Goal: Check status: Check status

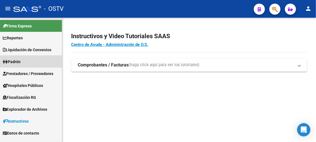
click at [19, 62] on span "Padrón" at bounding box center [12, 62] width 18 height 6
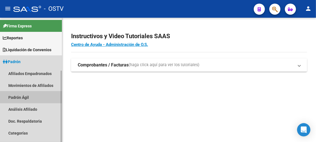
click at [32, 95] on link "Padrón Ágil" at bounding box center [31, 98] width 62 height 12
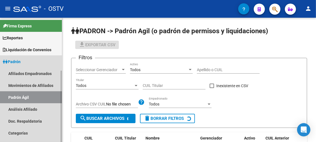
click at [32, 95] on link "Padrón Ágil" at bounding box center [31, 98] width 62 height 12
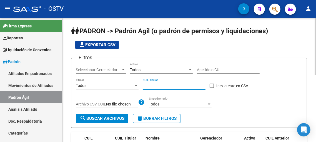
paste input "20-26981604-0"
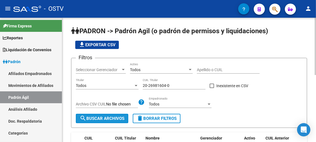
click at [107, 118] on span "search Buscar Archivos" at bounding box center [102, 118] width 45 height 5
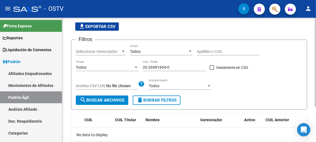
scroll to position [50, 0]
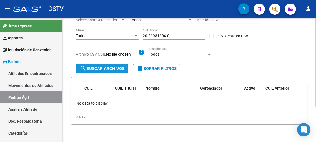
click at [112, 70] on span "search Buscar Archivos" at bounding box center [102, 68] width 45 height 5
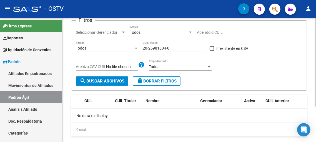
click at [176, 52] on div "20-26981604-0 CUIL Titular" at bounding box center [174, 46] width 63 height 11
drag, startPoint x: 174, startPoint y: 49, endPoint x: 132, endPoint y: 51, distance: 41.9
click at [143, 50] on input "20-26981604-0" at bounding box center [174, 48] width 63 height 5
paste input "3-30476301-9"
drag, startPoint x: 174, startPoint y: 50, endPoint x: 106, endPoint y: 53, distance: 68.3
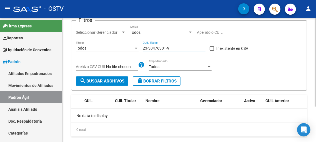
click at [143, 51] on input "23-30476301-9" at bounding box center [174, 48] width 63 height 5
paste input "0-37728275-3"
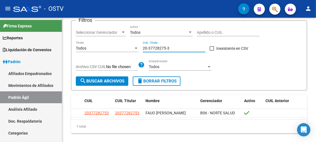
type input "20-37728275-3"
